Goal: Task Accomplishment & Management: Complete application form

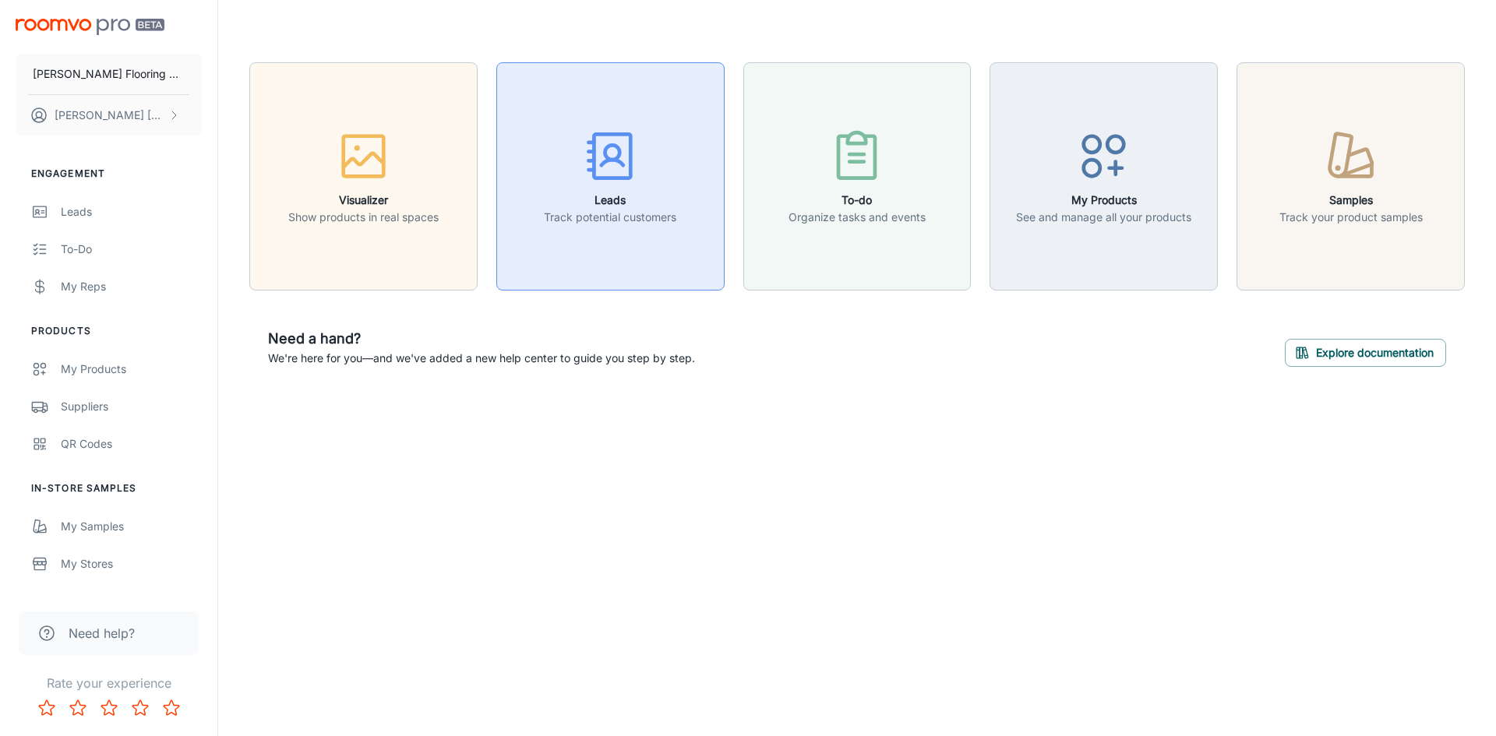
click at [617, 194] on h6 "Leads" at bounding box center [610, 200] width 132 height 17
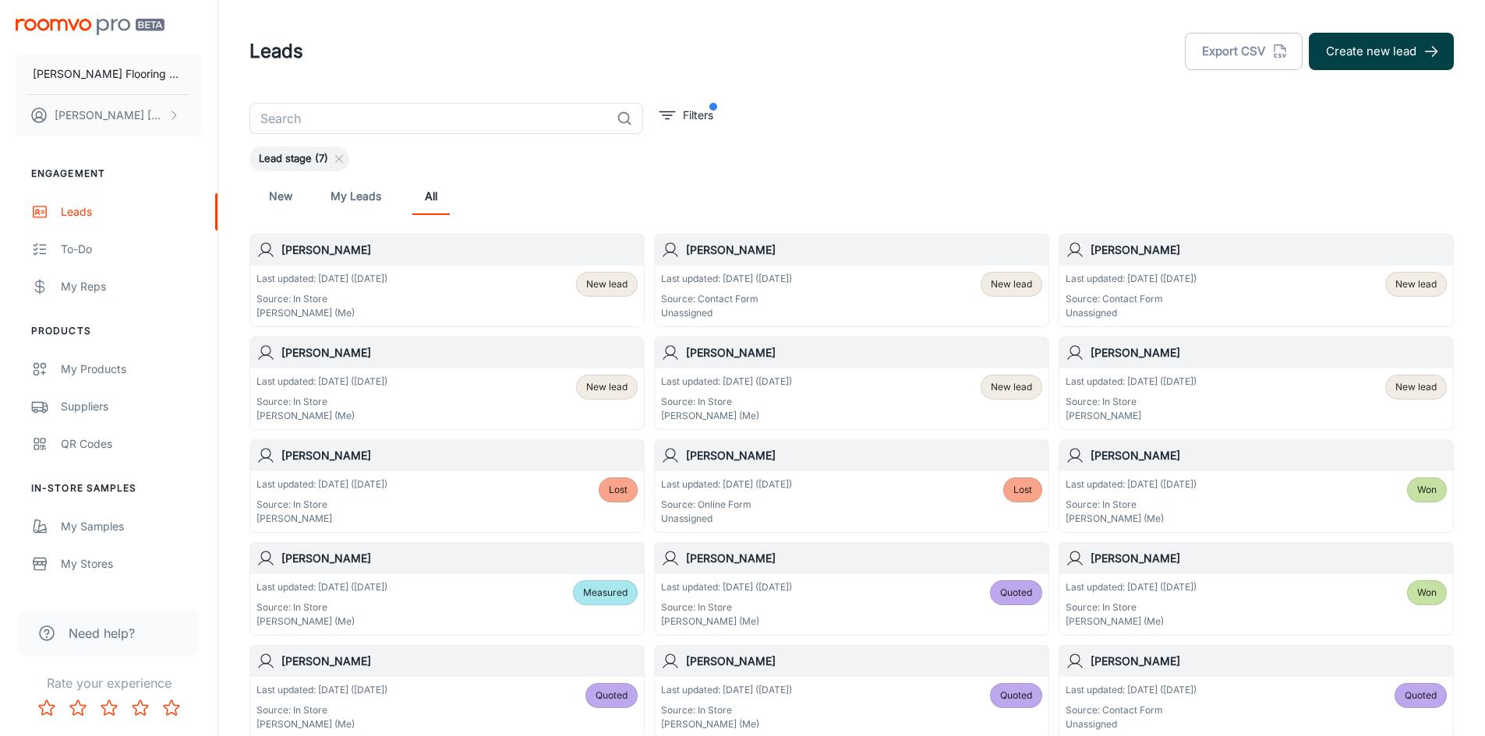
click at [1347, 51] on button "Create new lead" at bounding box center [1381, 51] width 145 height 37
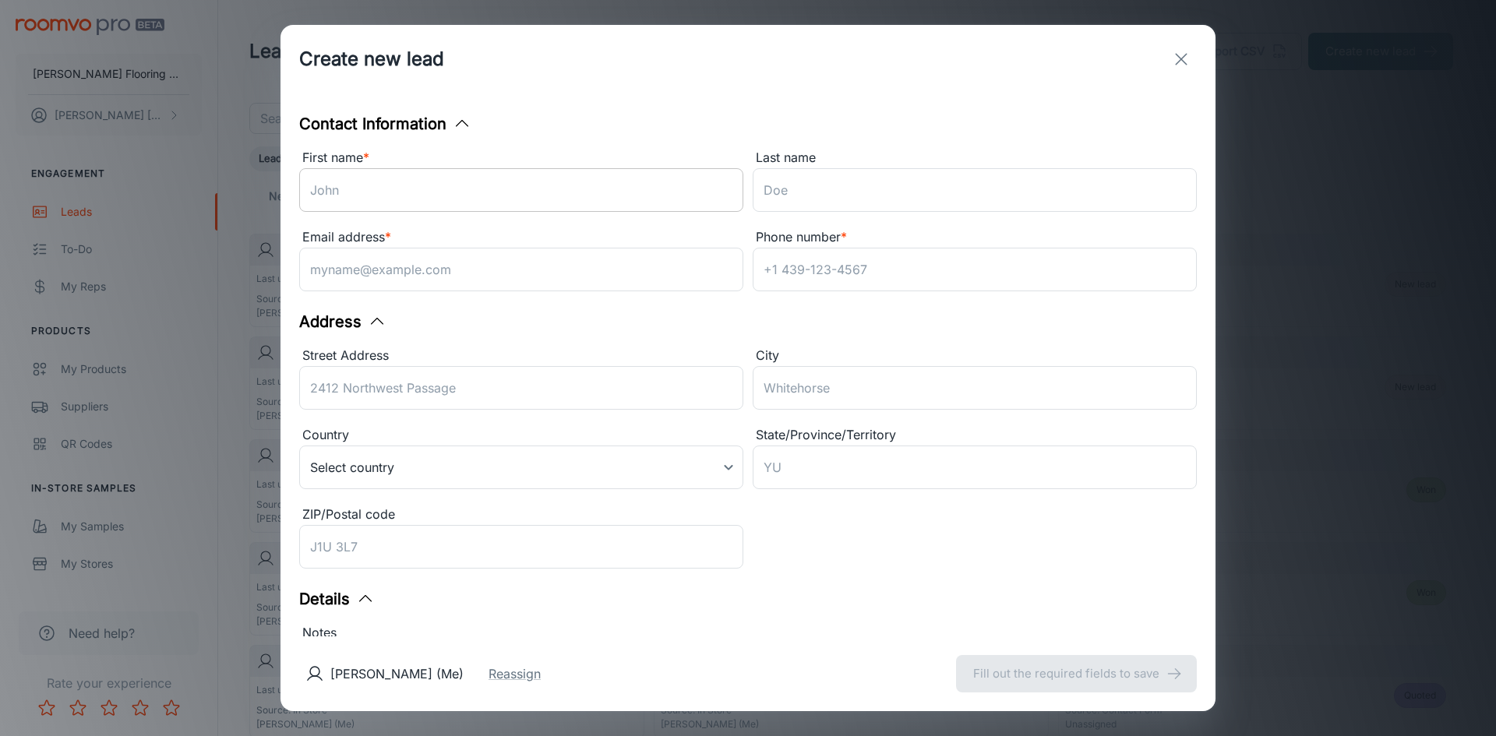
click at [509, 187] on input "First name *" at bounding box center [521, 190] width 444 height 44
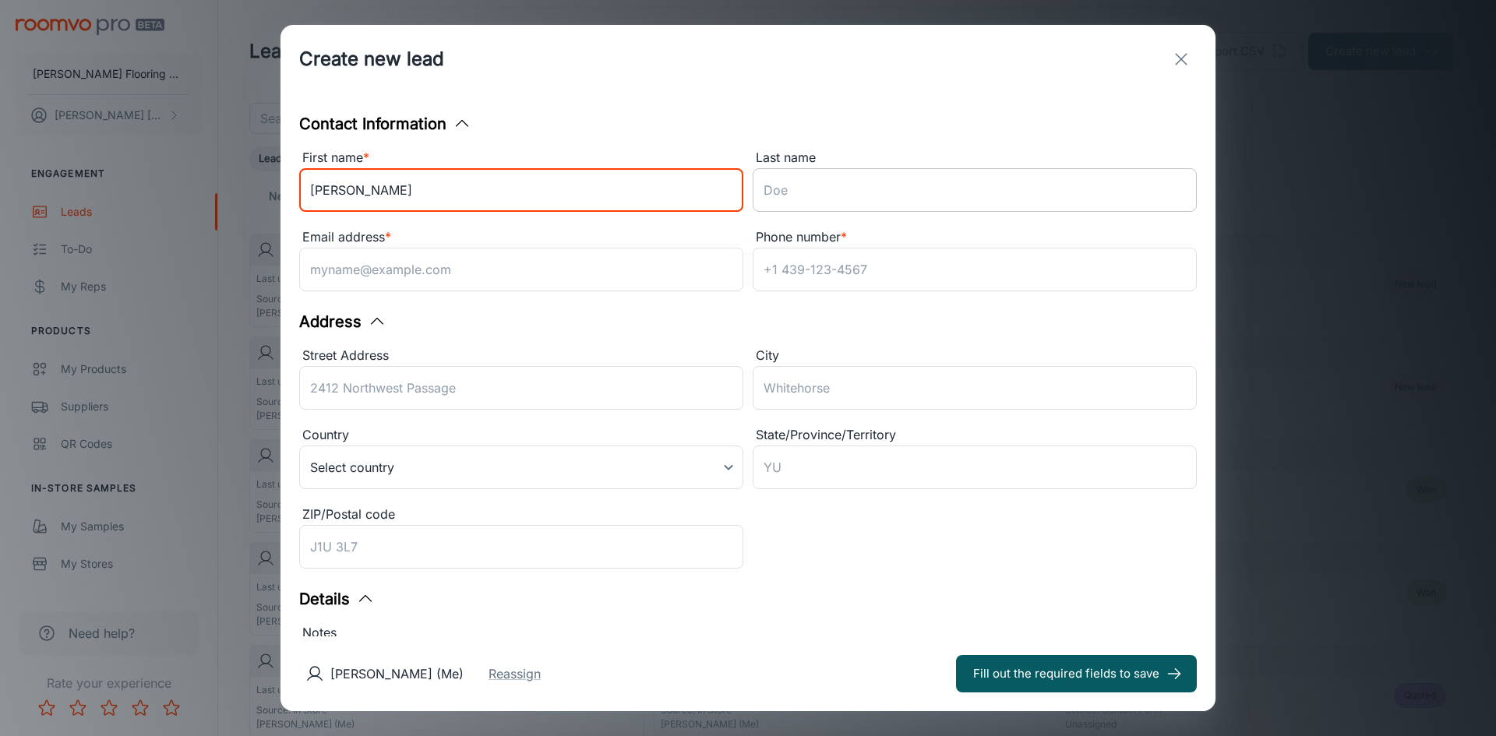
type input "[PERSON_NAME]"
click at [819, 188] on input "Last name" at bounding box center [975, 190] width 444 height 44
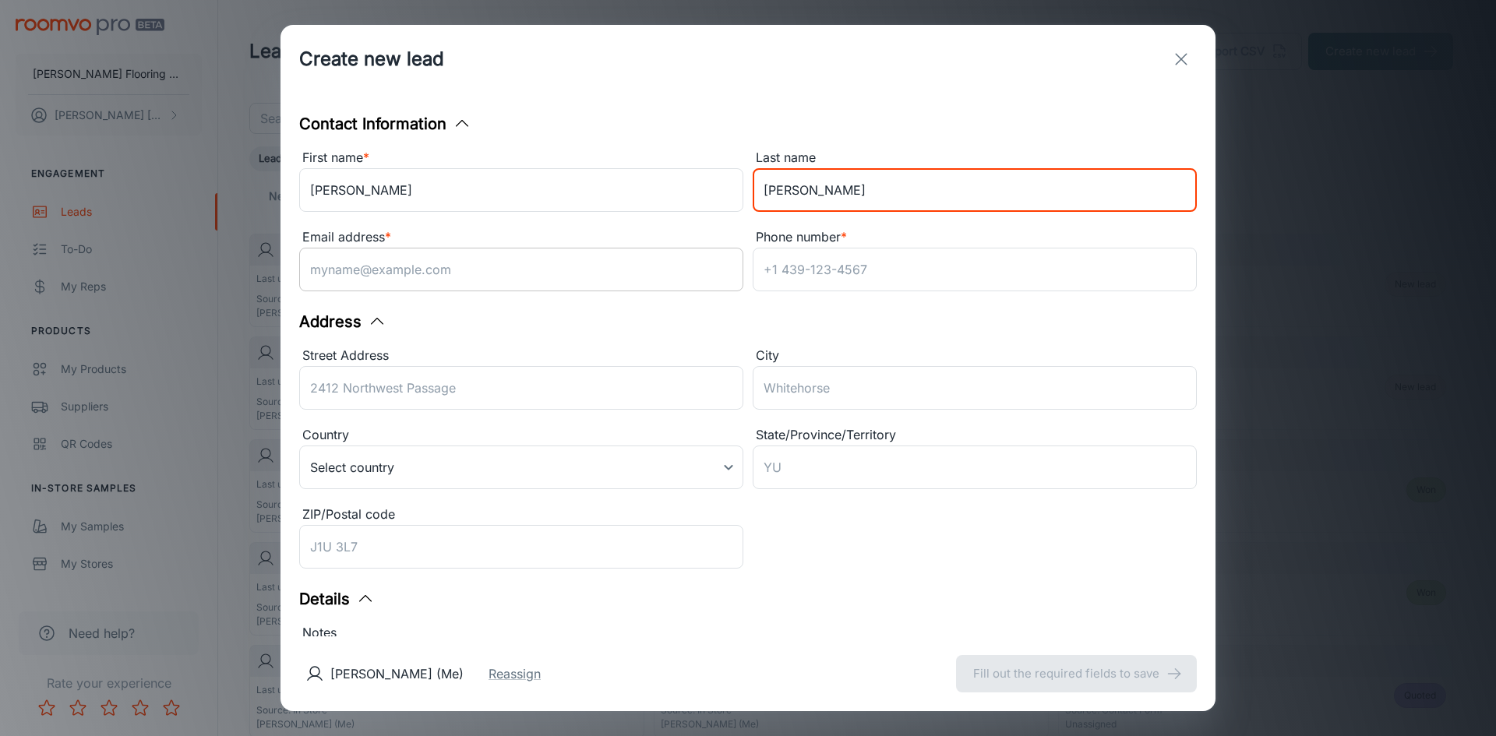
type input "[PERSON_NAME]"
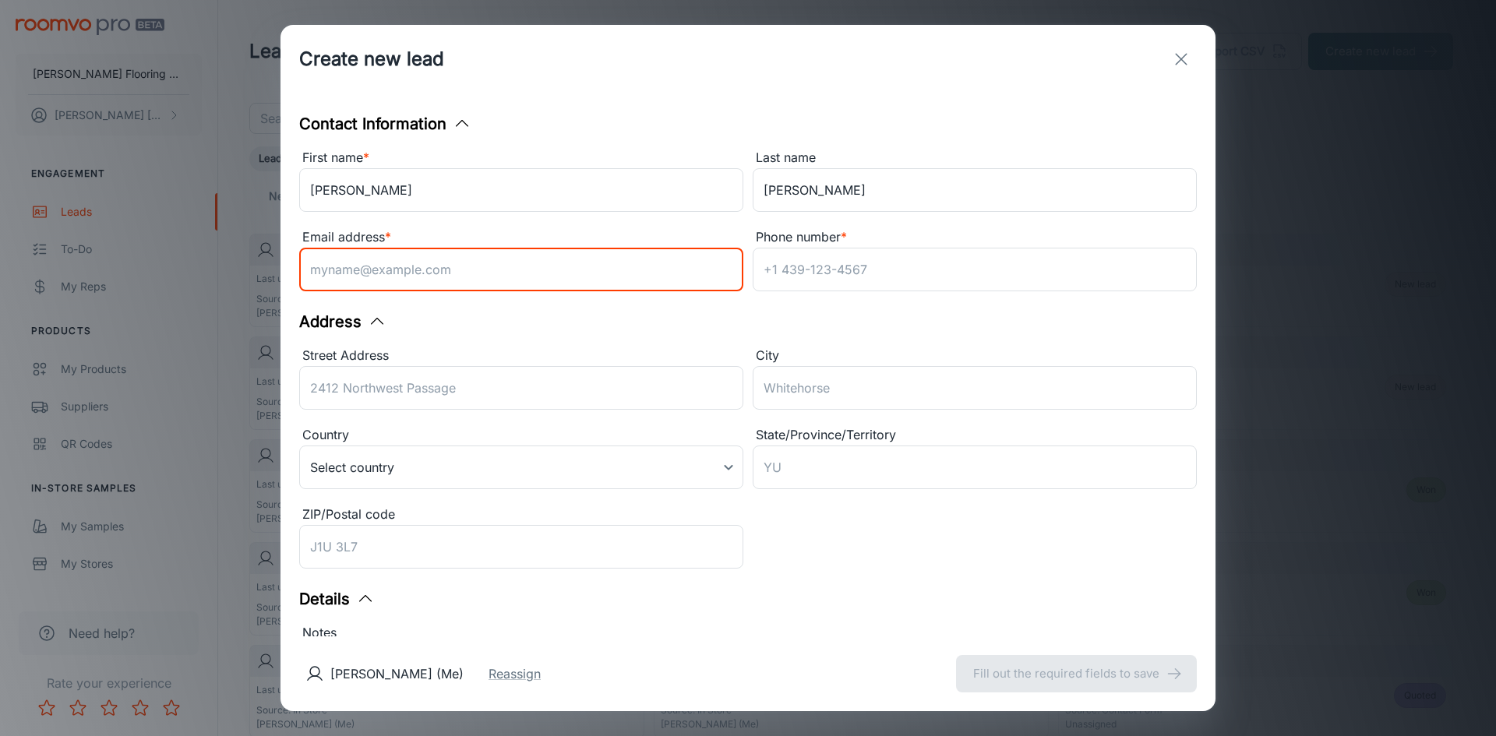
click at [345, 278] on input "Email address *" at bounding box center [521, 270] width 444 height 44
type input "[EMAIL_ADDRESS][DOMAIN_NAME]"
click at [795, 282] on input "Phone number *" at bounding box center [975, 270] width 444 height 44
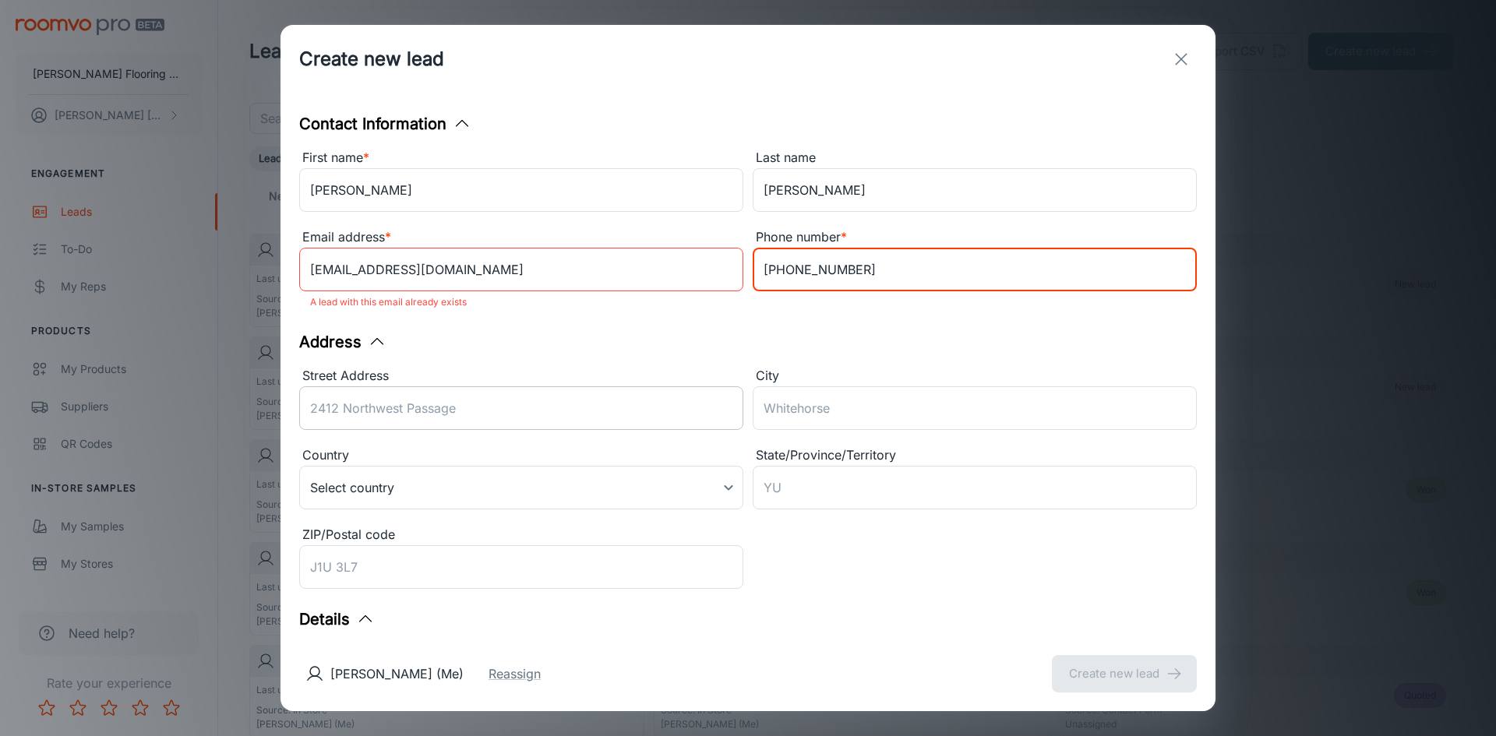
type input "[PHONE_NUMBER]"
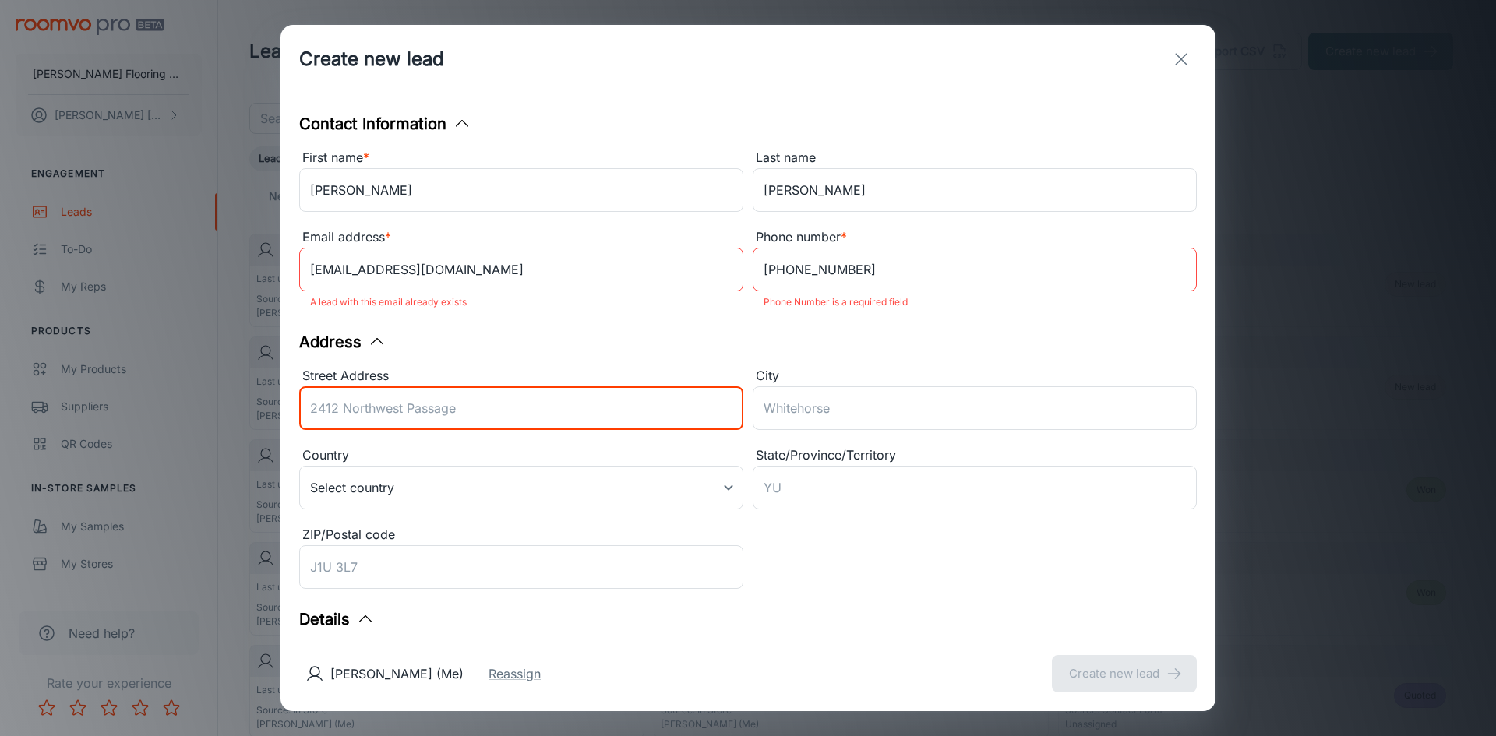
click at [389, 401] on input "Street Address" at bounding box center [521, 409] width 444 height 44
type input "[STREET_ADDRESS][PERSON_NAME]"
click at [813, 407] on input "City" at bounding box center [975, 409] width 444 height 44
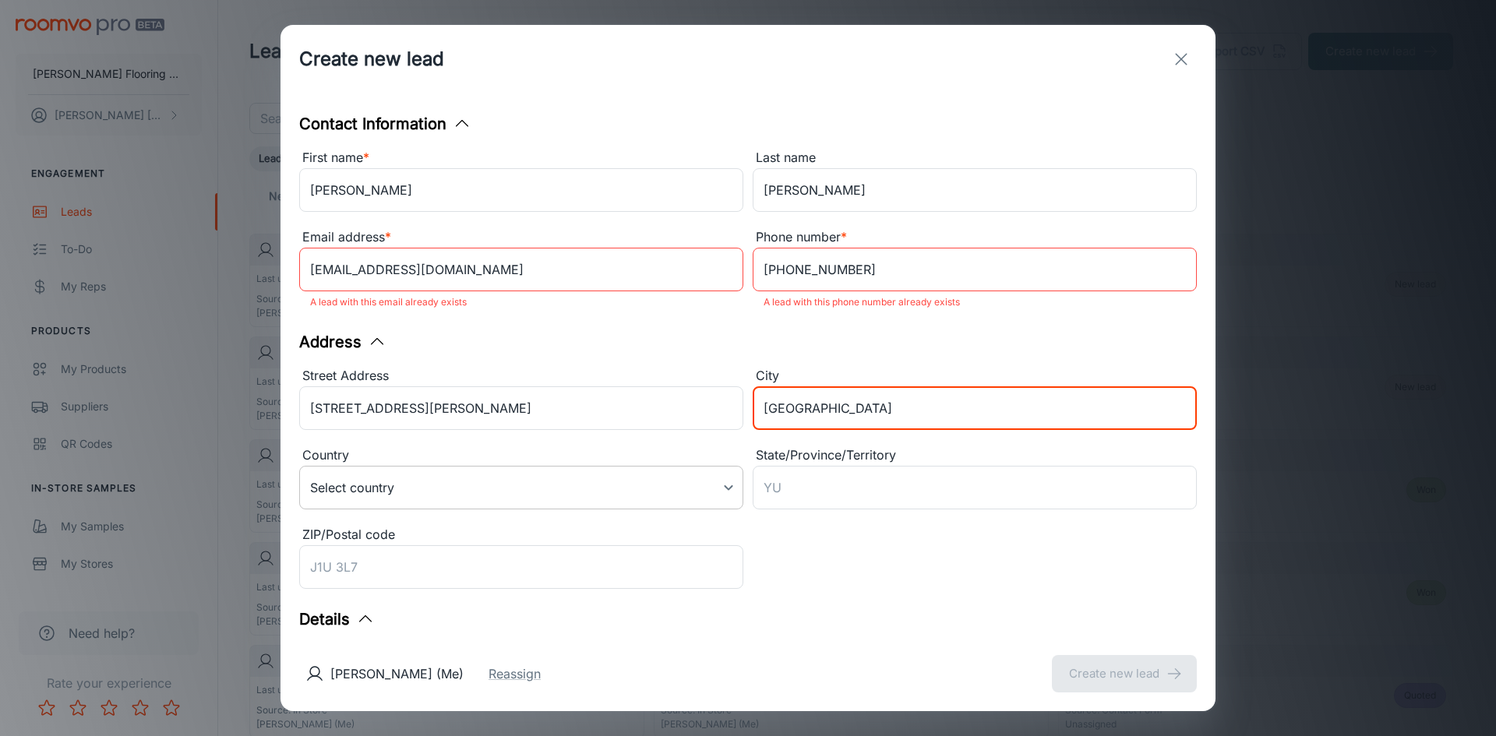
type input "[GEOGRAPHIC_DATA]"
click at [720, 488] on body "[PERSON_NAME] Flooring Center [PERSON_NAME] Engagement Leads To-do My Reps Prod…" at bounding box center [748, 368] width 1496 height 736
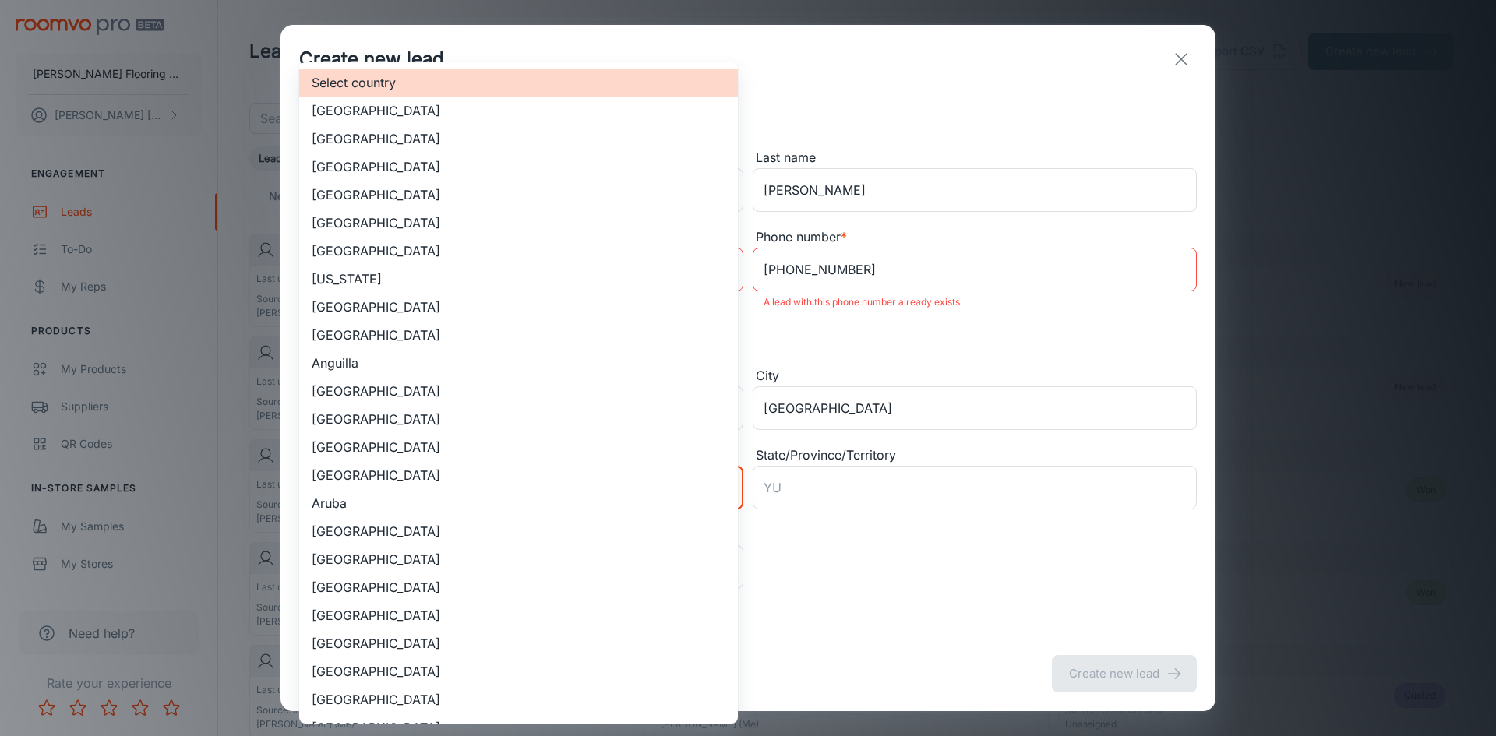
click at [401, 136] on li "[GEOGRAPHIC_DATA]" at bounding box center [518, 139] width 439 height 28
type input "US"
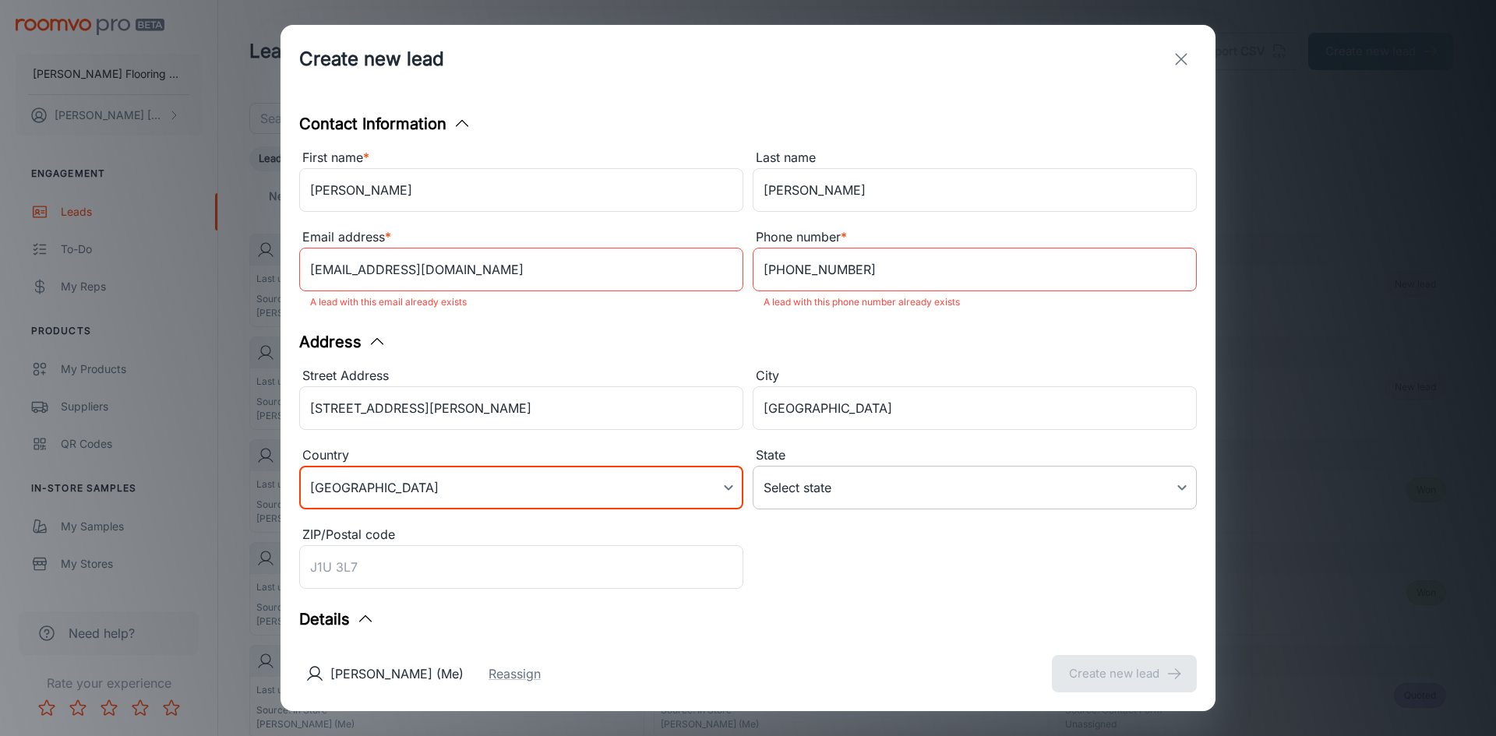
click at [818, 490] on body "[PERSON_NAME] Flooring Center [PERSON_NAME] Engagement Leads To-do My Reps Prod…" at bounding box center [748, 368] width 1496 height 736
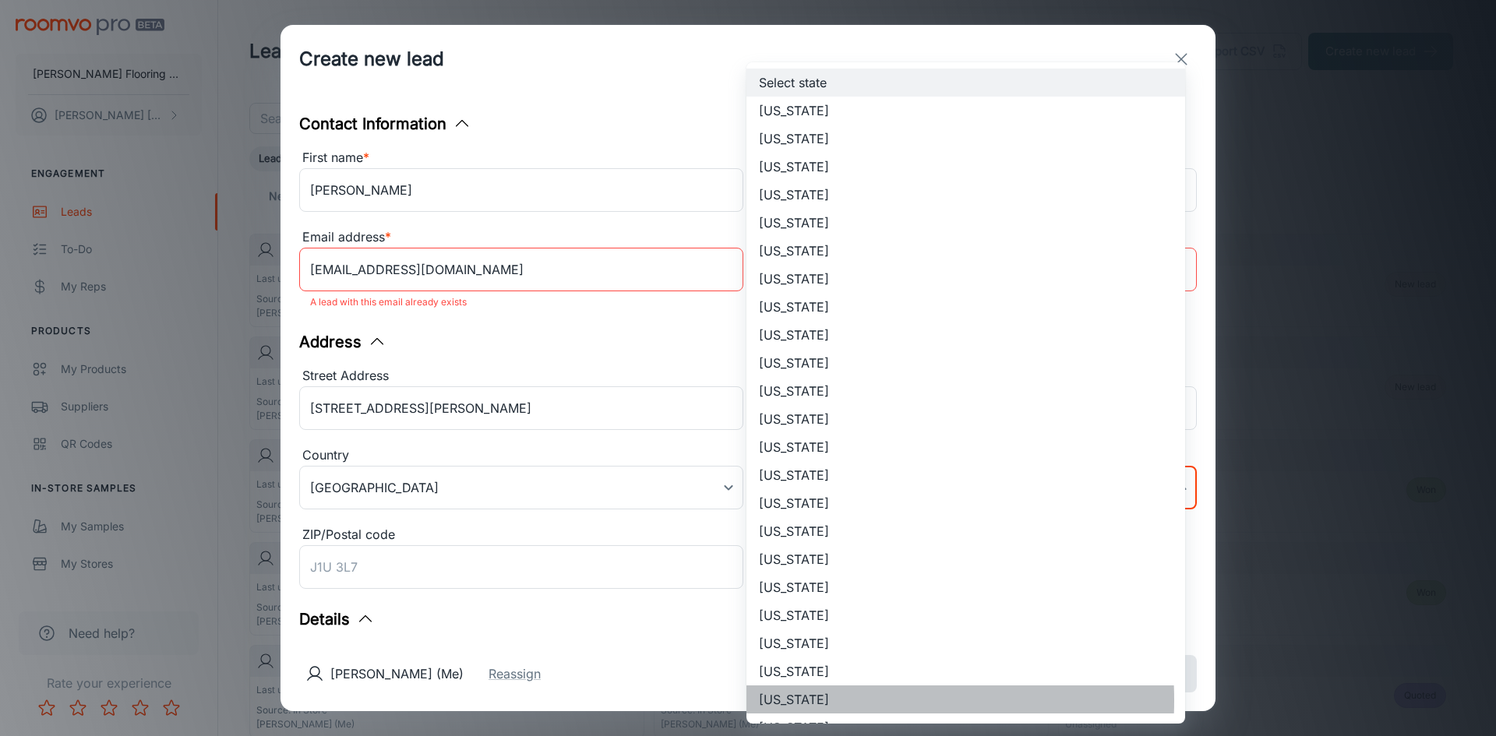
click at [802, 701] on li "[US_STATE]" at bounding box center [966, 700] width 439 height 28
type input "[US_STATE]"
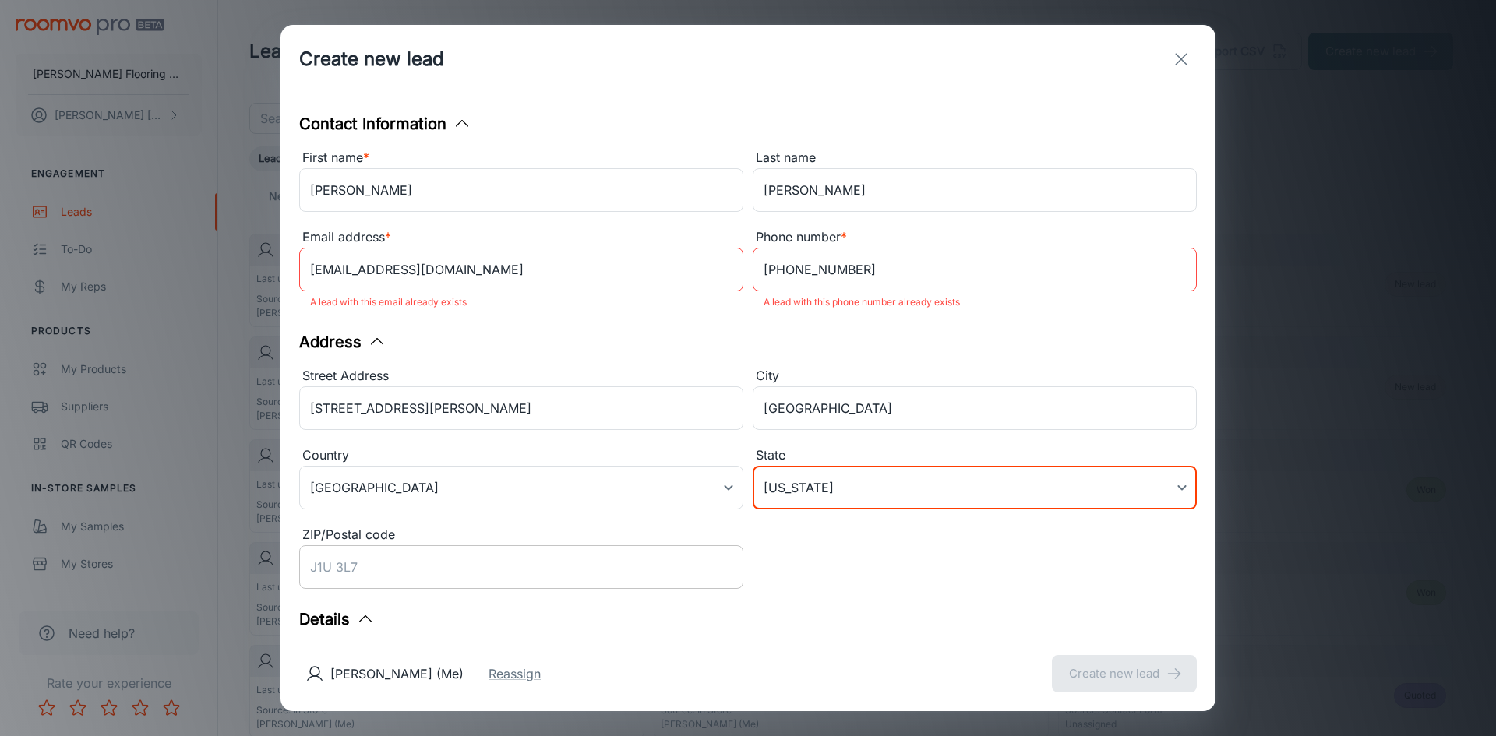
click at [342, 570] on input "ZIP/Postal code" at bounding box center [521, 568] width 444 height 44
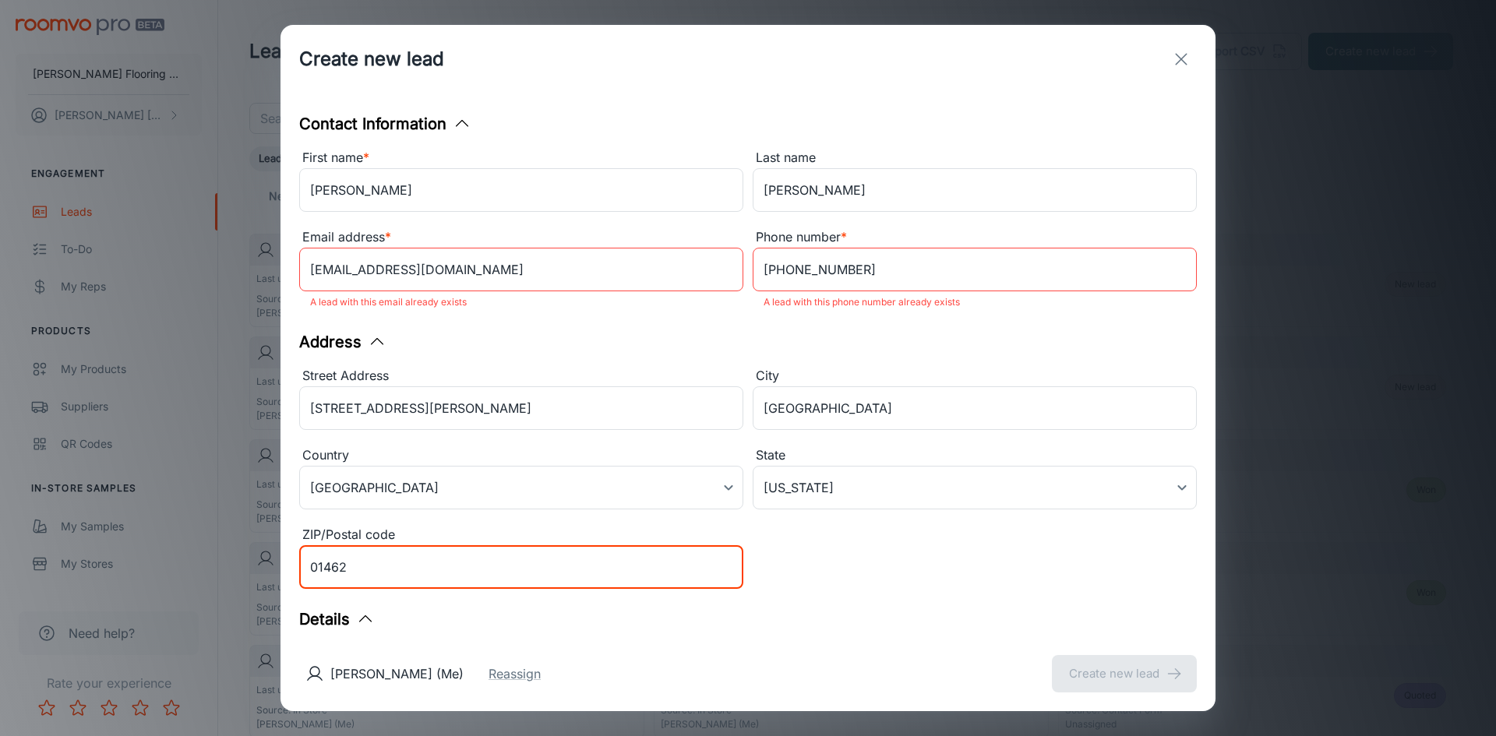
type input "01462"
click at [1293, 328] on div "Create new lead Contact Information First name * [PERSON_NAME] ​ Last name [PER…" at bounding box center [748, 368] width 1496 height 736
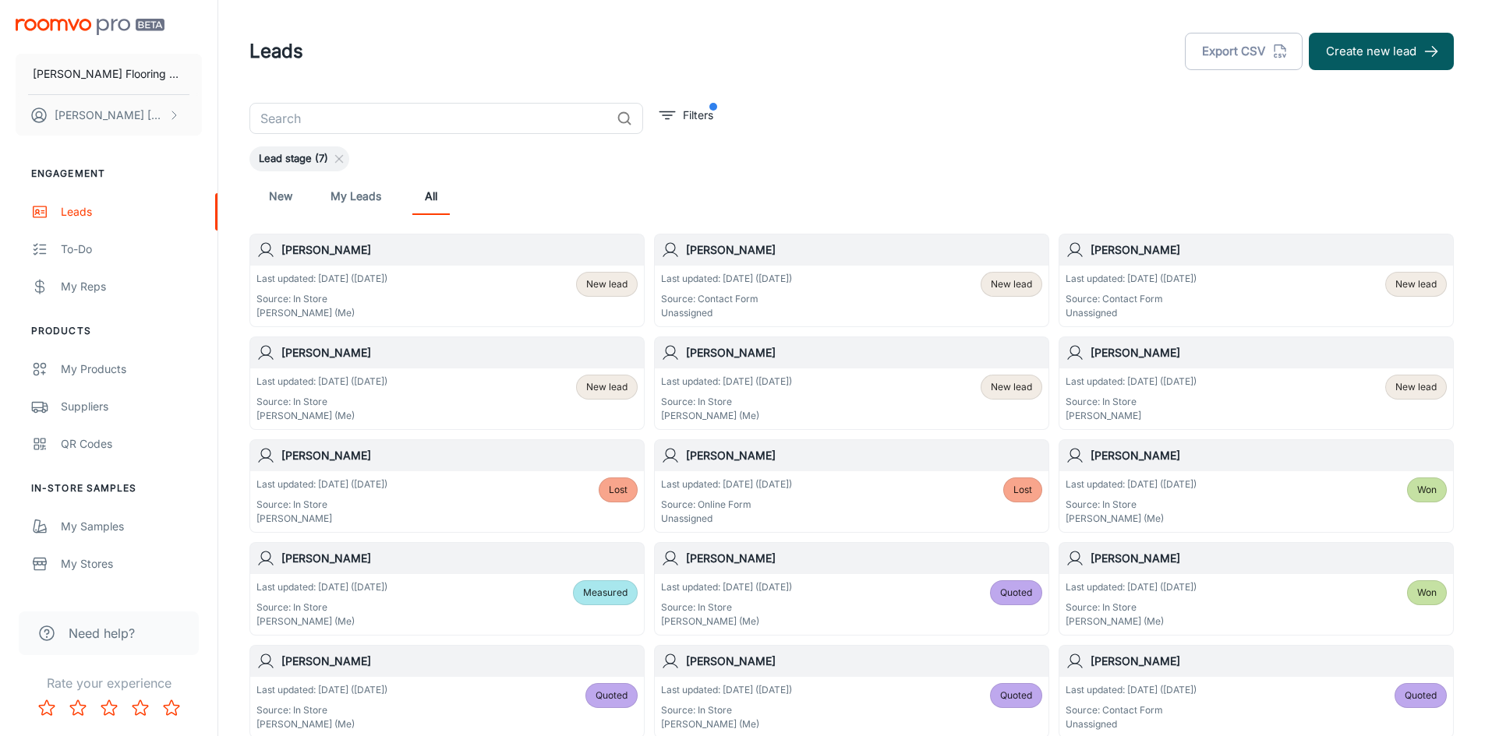
click at [1196, 297] on p "Source: Contact Form" at bounding box center [1130, 299] width 131 height 14
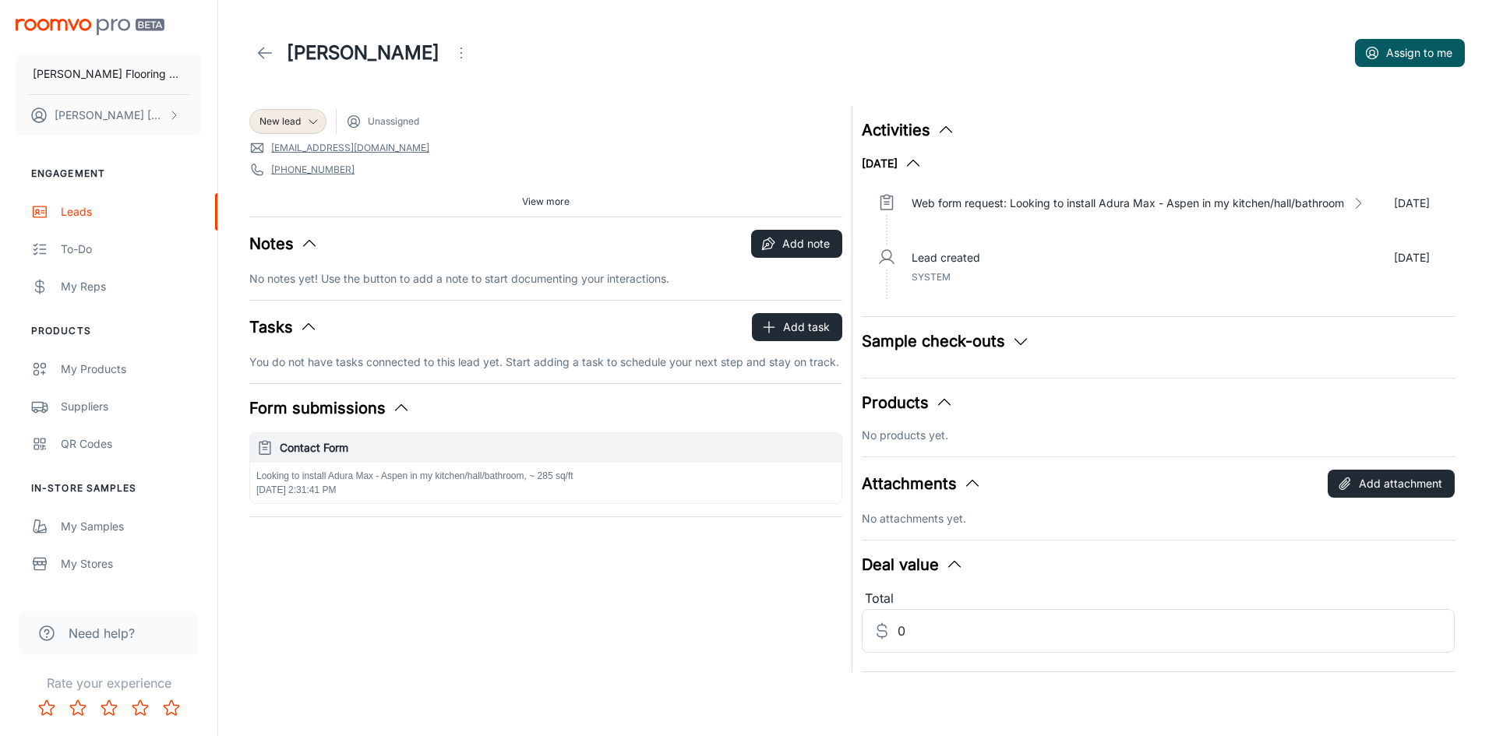
click at [545, 201] on span "View more" at bounding box center [546, 202] width 48 height 14
